Goal: Transaction & Acquisition: Book appointment/travel/reservation

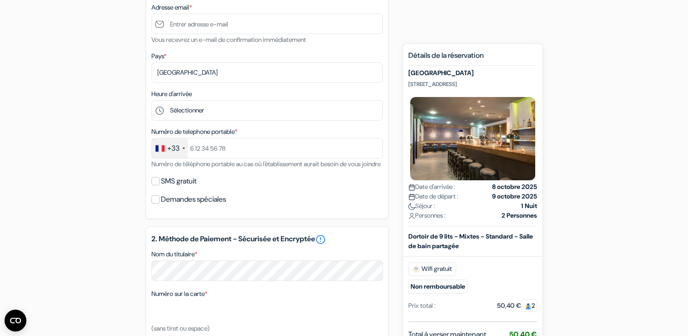
scroll to position [218, 0]
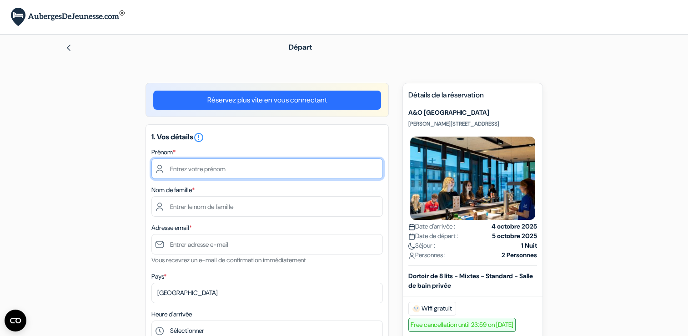
click at [298, 172] on input "text" at bounding box center [267, 168] width 232 height 20
type input "Simon"
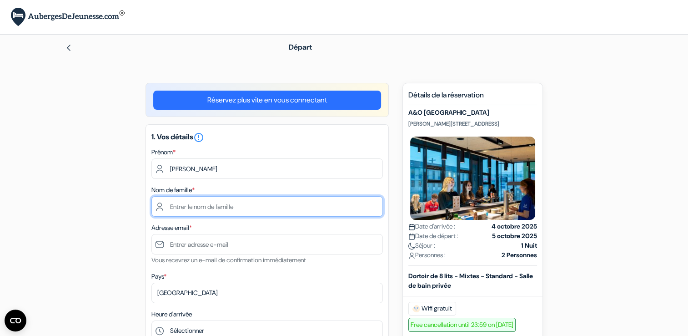
click at [353, 212] on input "text" at bounding box center [267, 206] width 232 height 20
type input "Duval"
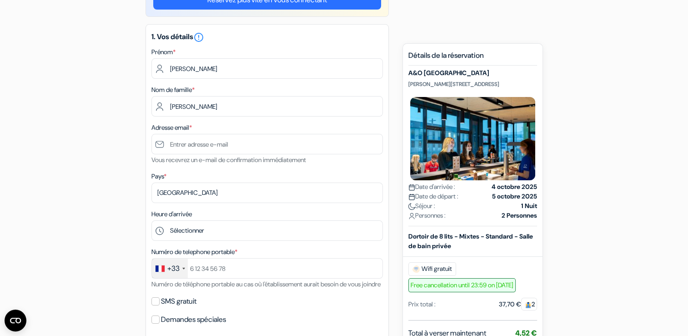
scroll to position [104, 0]
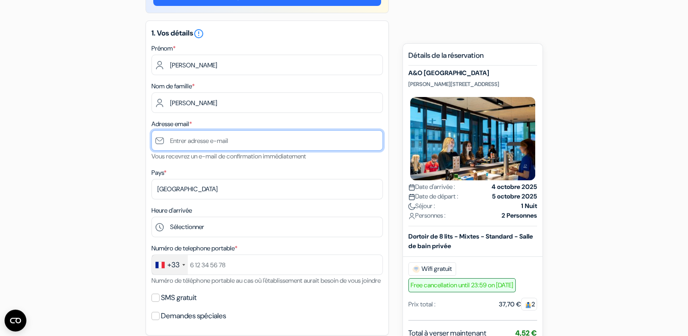
click at [193, 137] on input "text" at bounding box center [267, 140] width 232 height 20
type input "[EMAIL_ADDRESS][DOMAIN_NAME]"
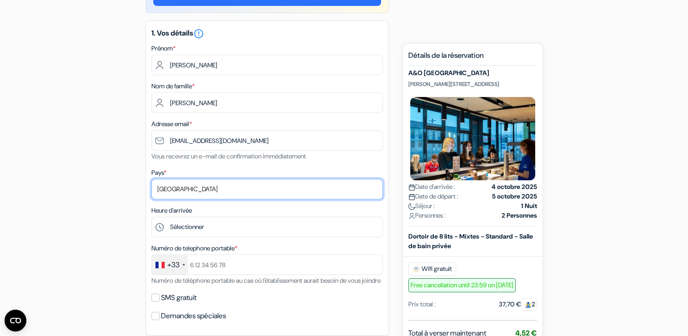
click at [177, 197] on select "Selectionner le pays Abkhazie Afghanistan Afrique Du sud Albanie Algérie Allema…" at bounding box center [267, 189] width 232 height 20
click at [151, 179] on select "Selectionner le pays Abkhazie Afghanistan Afrique Du sud Albanie Algérie Allema…" at bounding box center [267, 189] width 232 height 20
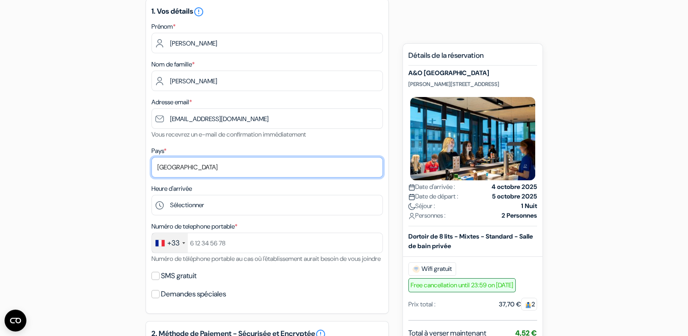
scroll to position [136, 0]
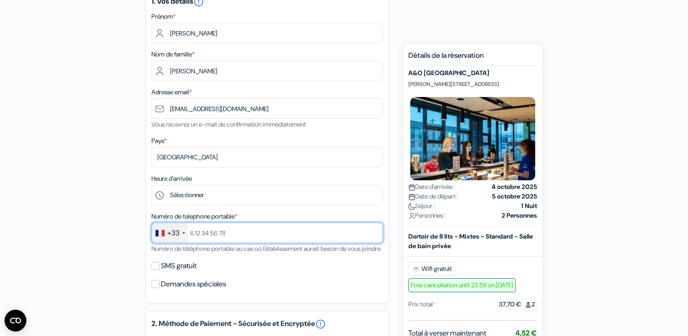
click at [193, 230] on input "text" at bounding box center [267, 232] width 232 height 20
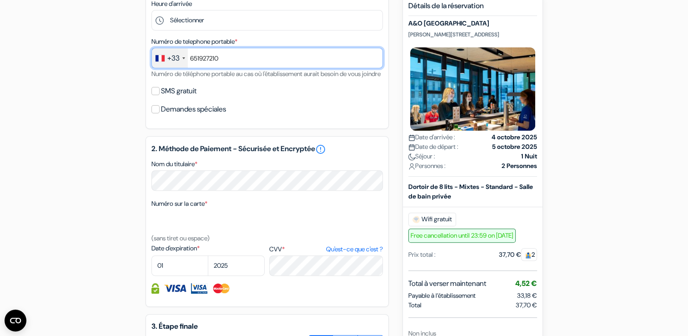
scroll to position [311, 0]
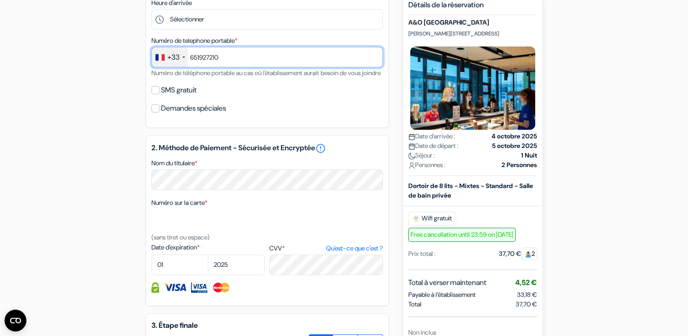
type input "651927210"
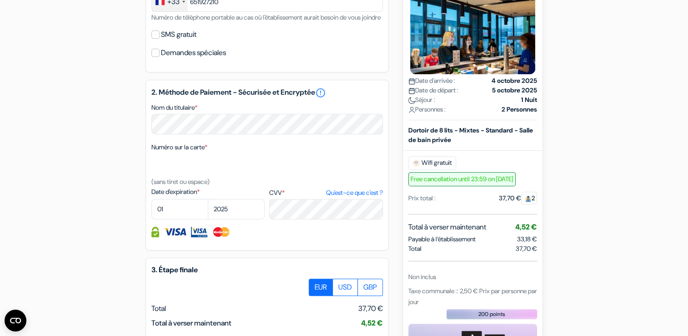
scroll to position [375, 0]
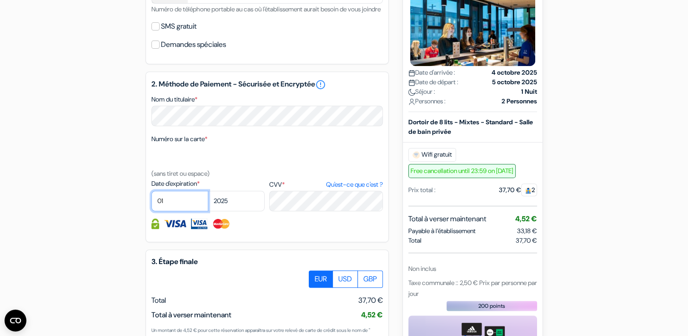
click at [174, 211] on select "01 02 03 04 05 06 07 08 09 10 11 12" at bounding box center [179, 201] width 57 height 20
select select "12"
click at [151, 202] on select "01 02 03 04 05 06 07 08 09 10 11 12" at bounding box center [179, 201] width 57 height 20
click at [224, 208] on select "2025 2026 2027 2028 2029 2030 2031 2032 2033 2034 2035 2036 2037 2038 2039 2040…" at bounding box center [236, 201] width 57 height 20
select select "2027"
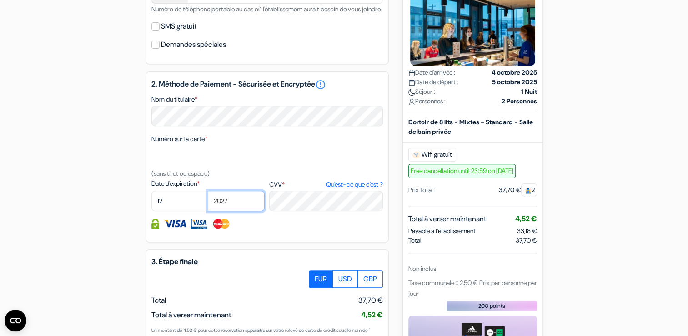
click at [208, 202] on select "2025 2026 2027 2028 2029 2030 2031 2032 2033 2034 2035 2036 2037 2038 2039 2040…" at bounding box center [236, 201] width 57 height 20
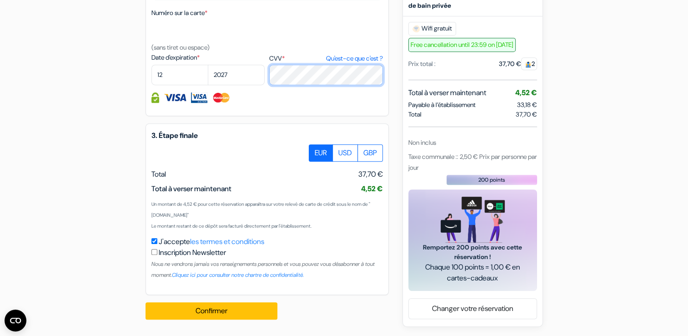
scroll to position [512, 0]
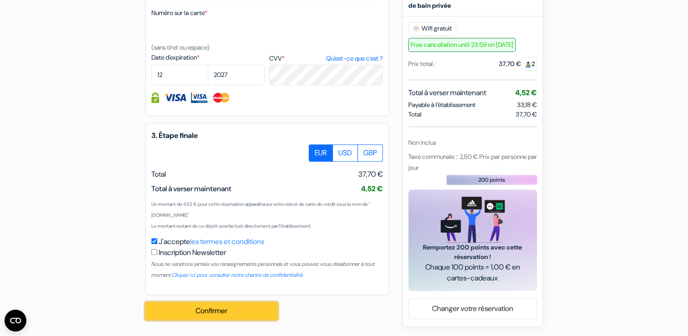
click at [220, 314] on button "Confirmer Loading..." at bounding box center [212, 310] width 132 height 17
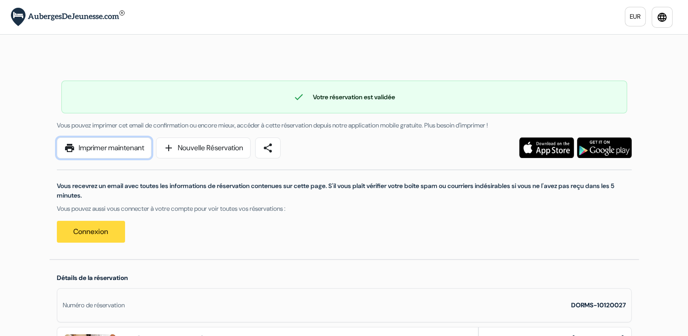
click at [141, 147] on link "print Imprimer maintenant" at bounding box center [104, 147] width 95 height 21
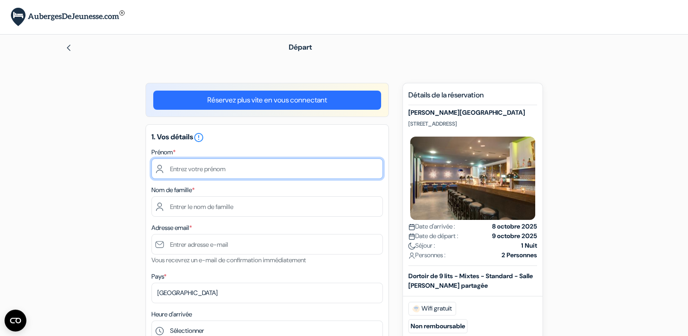
click at [295, 168] on input "text" at bounding box center [267, 168] width 232 height 20
type input "Simon"
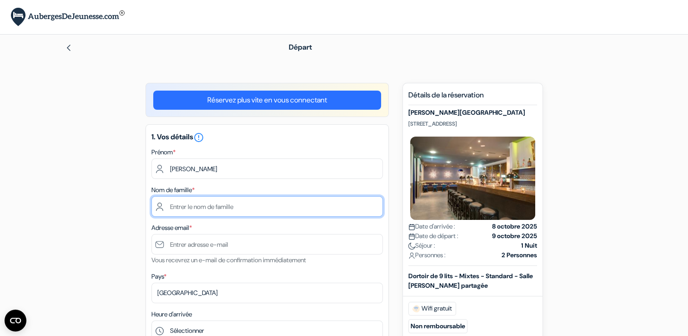
click at [348, 207] on input "text" at bounding box center [267, 206] width 232 height 20
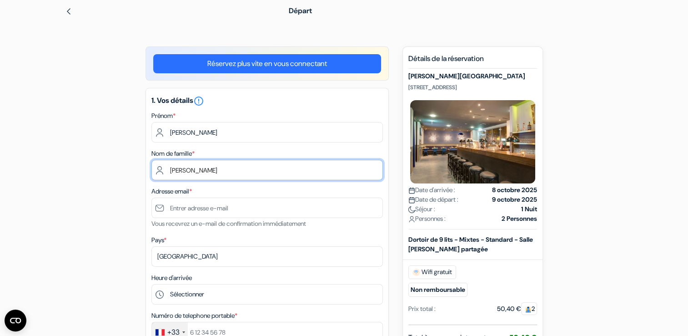
scroll to position [36, 0]
type input "Duval"
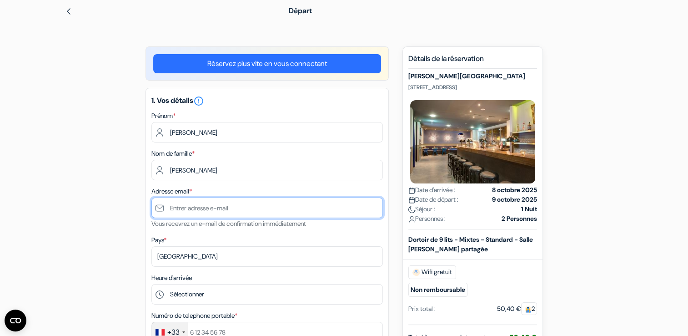
click at [348, 207] on input "text" at bounding box center [267, 207] width 232 height 20
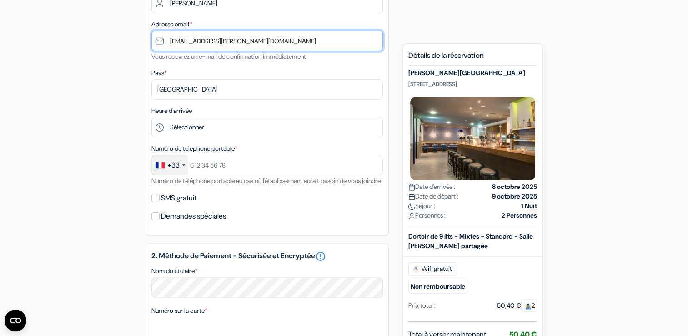
scroll to position [204, 0]
type input "[EMAIL_ADDRESS][DOMAIN_NAME]"
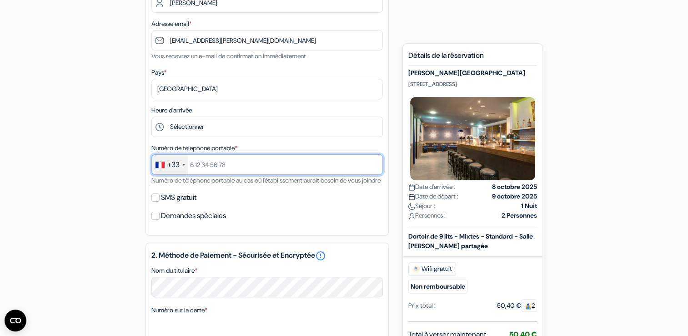
click at [270, 168] on input "text" at bounding box center [267, 164] width 232 height 20
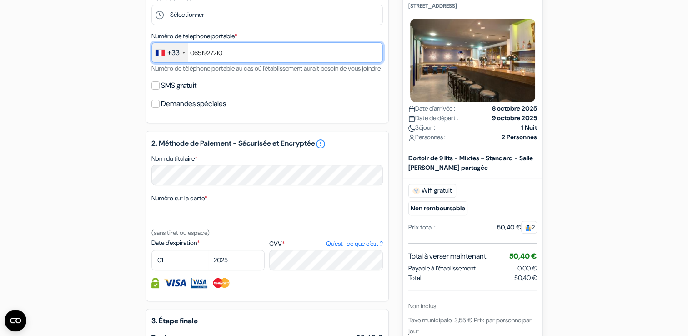
scroll to position [325, 0]
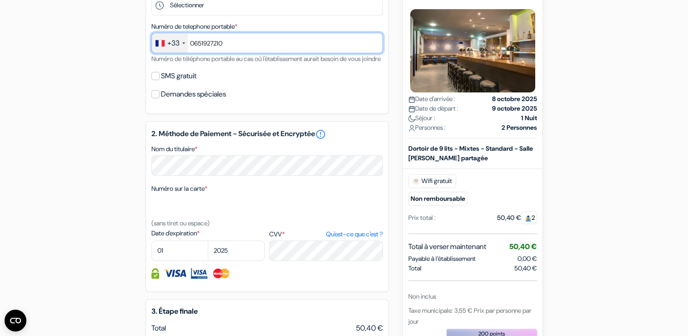
type input "0651927210"
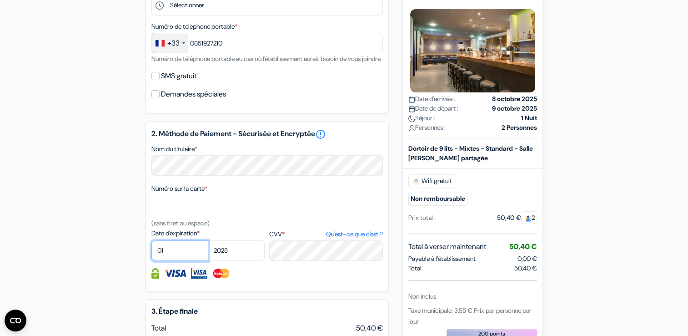
click at [193, 261] on select "01 02 03 04 05 06 07 08 09 10 11 12" at bounding box center [179, 250] width 57 height 20
select select "12"
click at [151, 252] on select "01 02 03 04 05 06 07 08 09 10 11 12" at bounding box center [179, 250] width 57 height 20
click at [223, 261] on select "2025 2026 2027 2028 2029 2030 2031 2032 2033 2034 2035 2036 2037 2038 2039 2040…" at bounding box center [236, 250] width 57 height 20
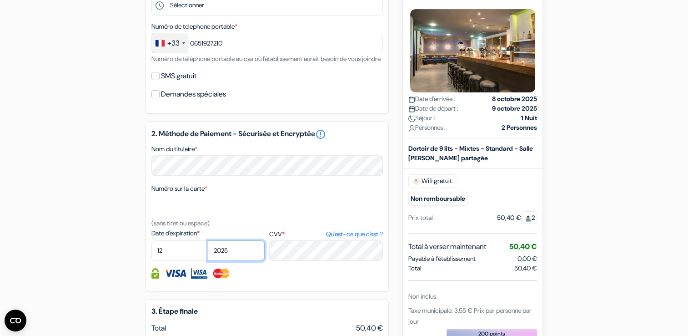
click at [223, 261] on select "2025 2026 2027 2028 2029 2030 2031 2032 2033 2034 2035 2036 2037 2038 2039 2040…" at bounding box center [236, 250] width 57 height 20
select select "2027"
click at [208, 252] on select "2025 2026 2027 2028 2029 2030 2031 2032 2033 2034 2035 2036 2037 2038 2039 2040…" at bounding box center [236, 250] width 57 height 20
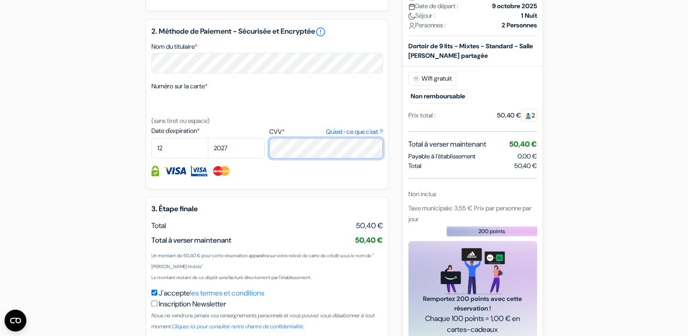
scroll to position [490, 0]
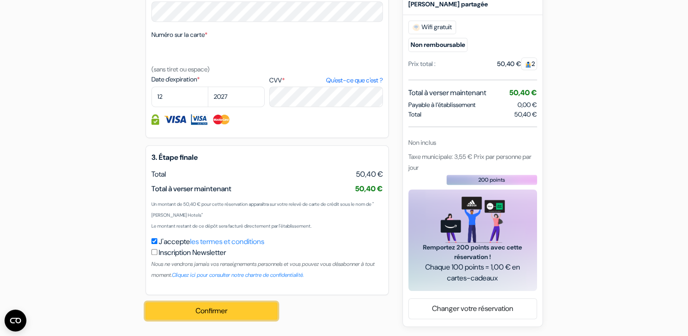
click at [243, 308] on button "Confirmer Loading..." at bounding box center [212, 310] width 132 height 17
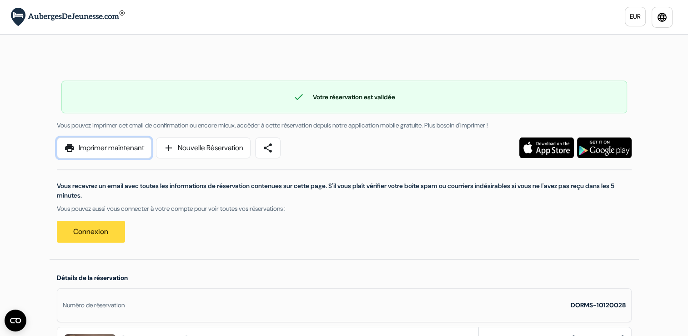
click at [98, 154] on link "print Imprimer maintenant" at bounding box center [104, 147] width 95 height 21
